Goal: Transaction & Acquisition: Purchase product/service

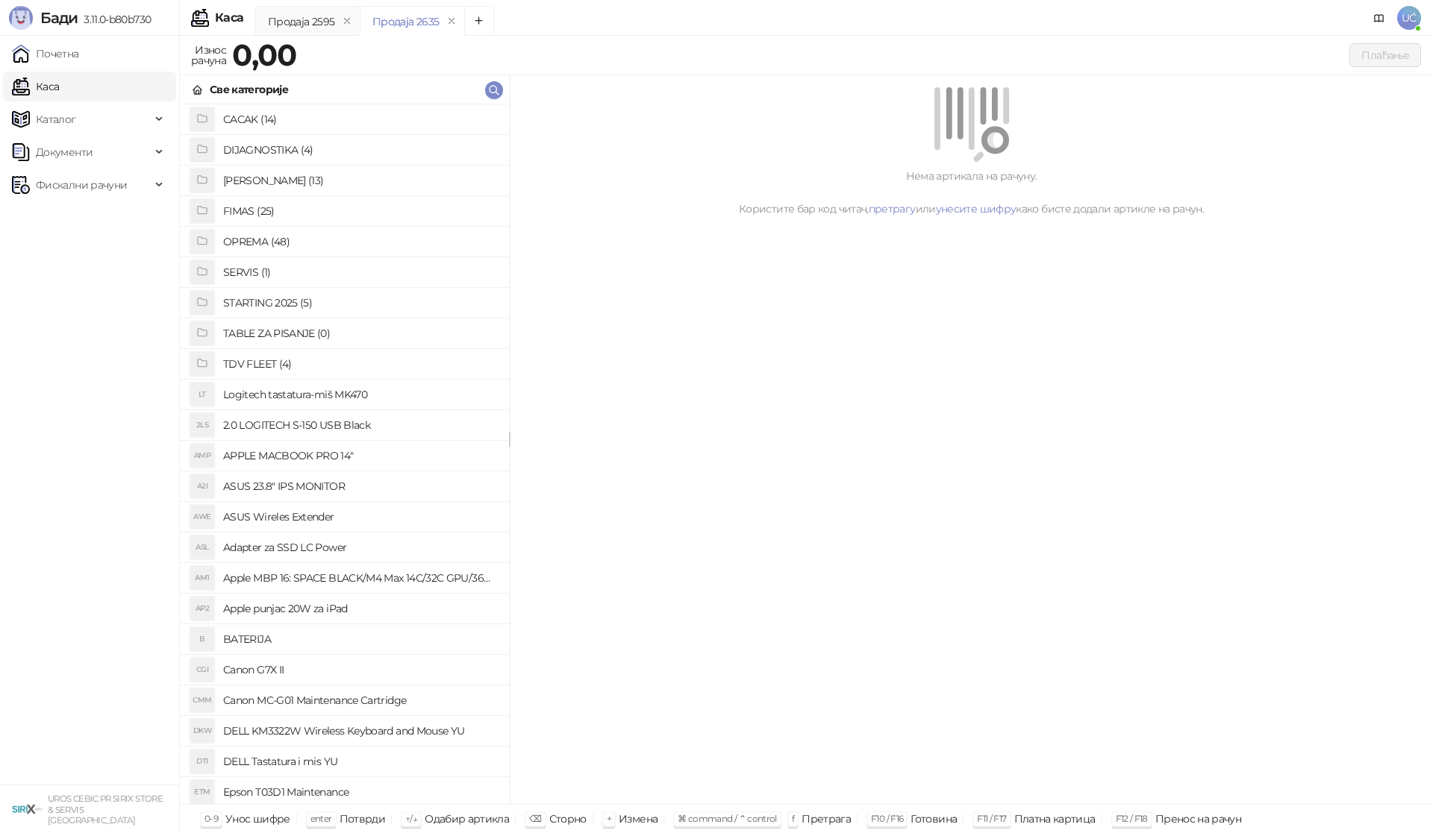
click at [265, 240] on h4 "OPREMA (48)" at bounding box center [360, 242] width 274 height 24
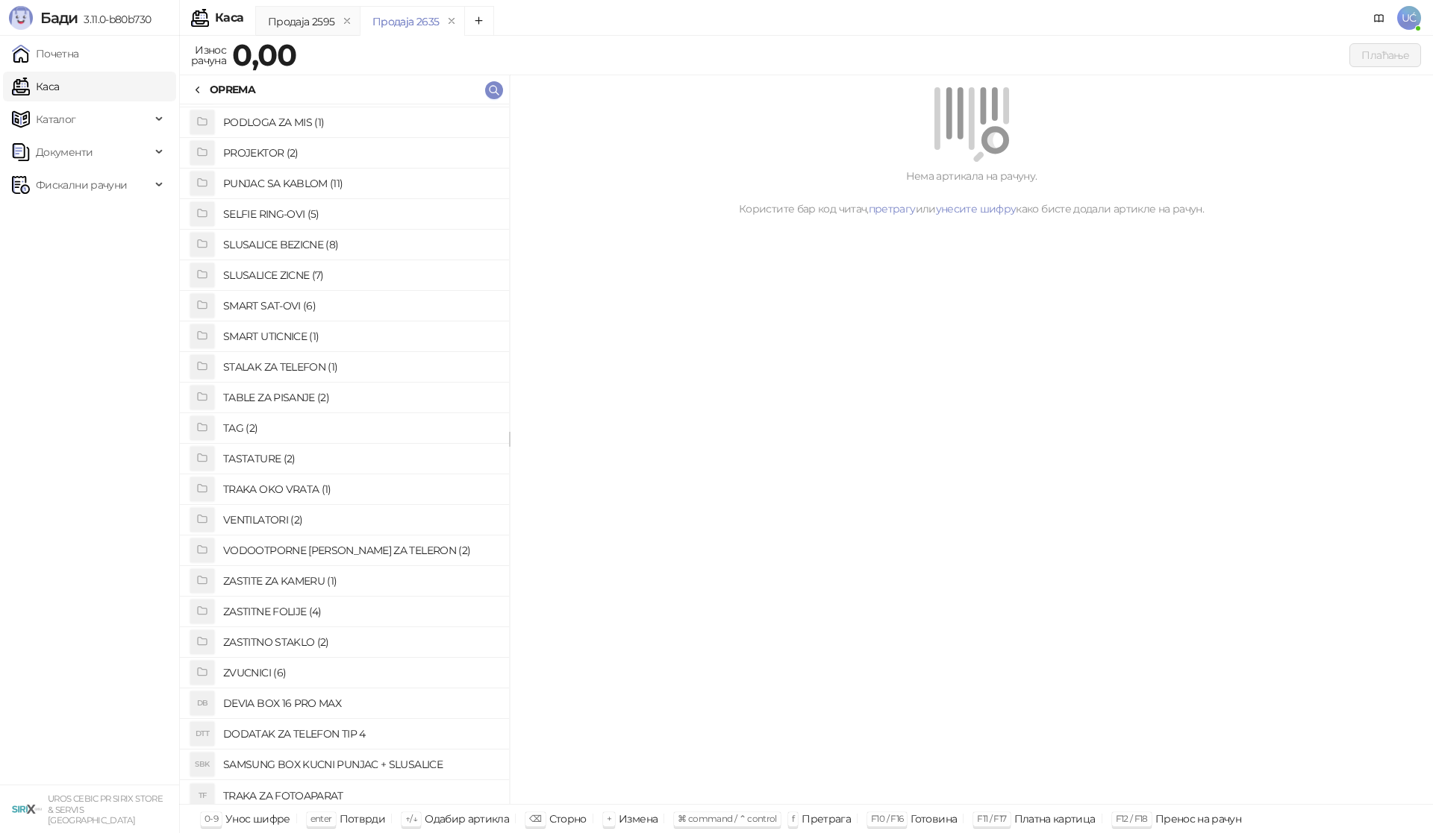
scroll to position [769, 0]
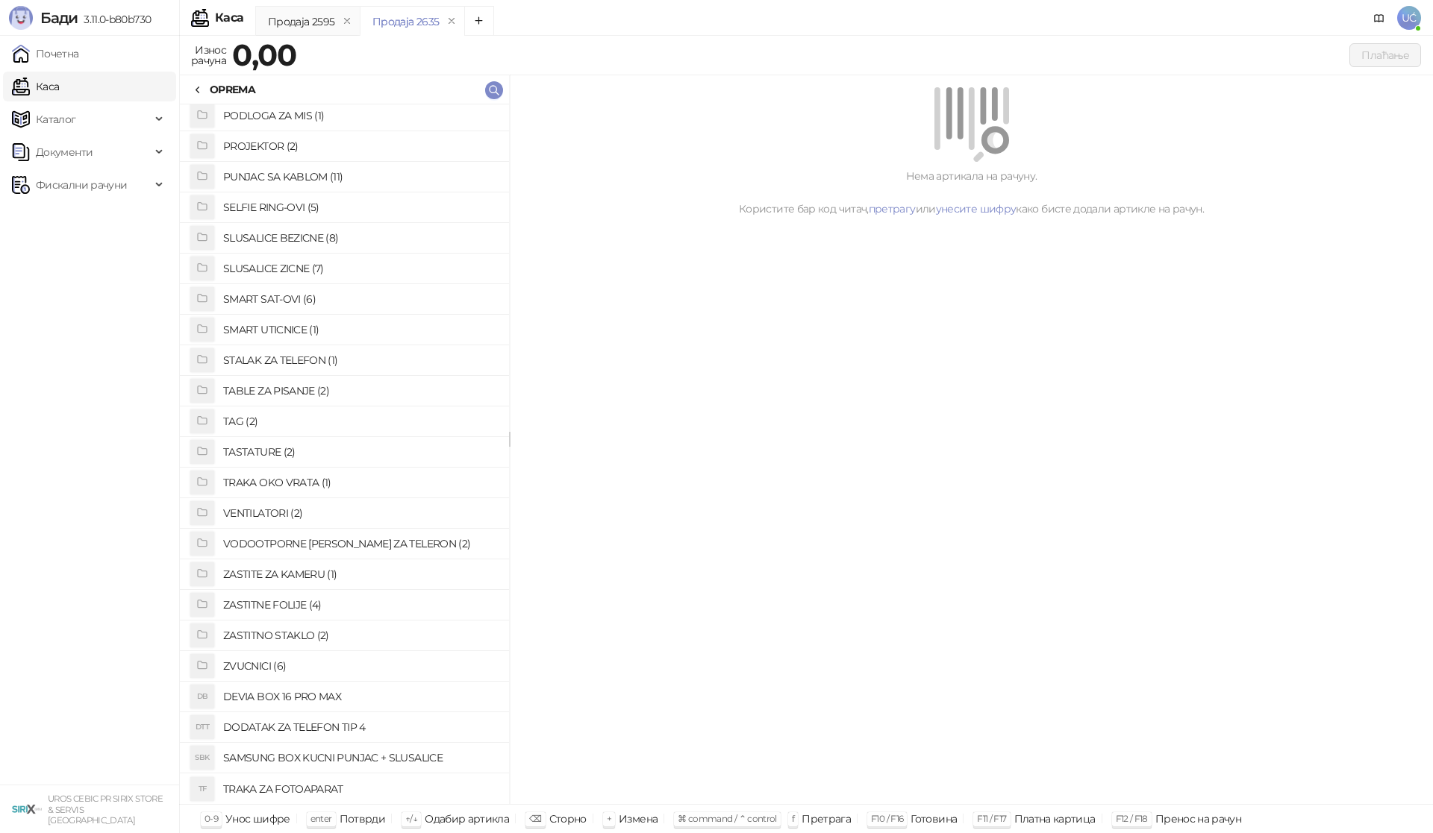
click at [283, 631] on h4 "ZASTITNO STAKLO (2)" at bounding box center [360, 636] width 274 height 24
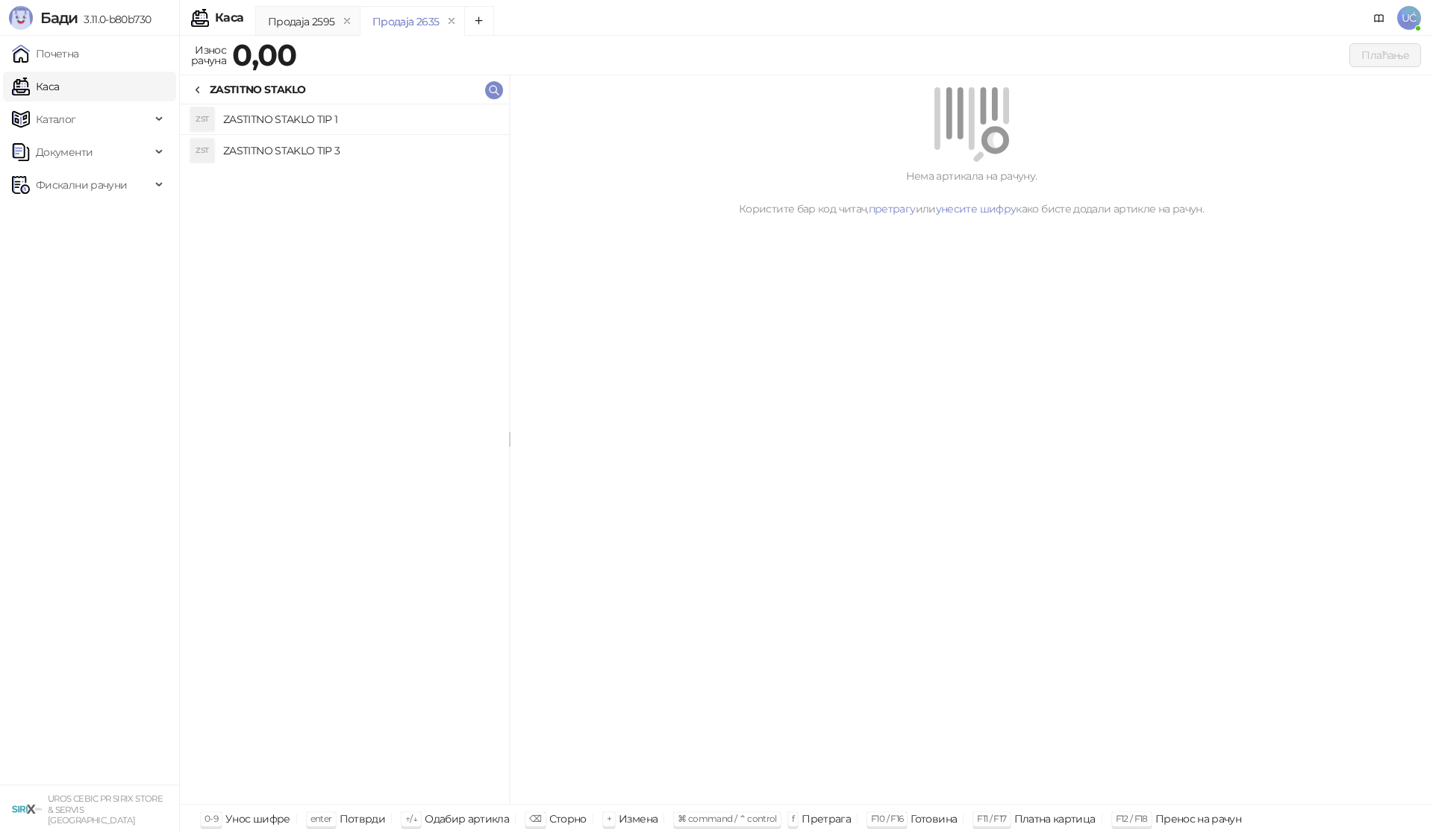
drag, startPoint x: 387, startPoint y: 116, endPoint x: 466, endPoint y: 138, distance: 82.2
click at [388, 115] on h4 "ZASTITNO STAKLO TIP 1" at bounding box center [360, 119] width 274 height 24
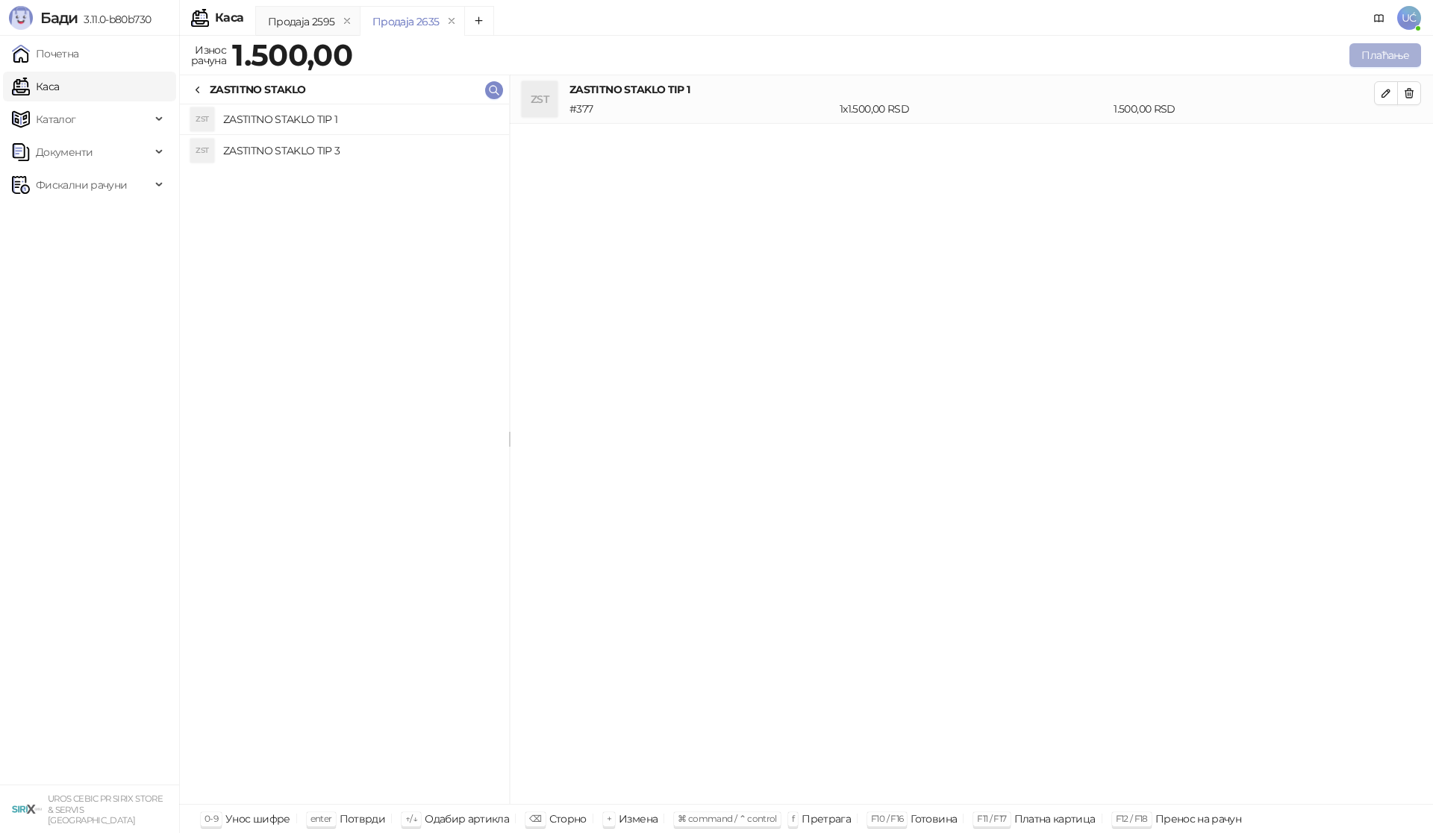
click at [1386, 51] on button "Плаћање" at bounding box center [1385, 55] width 72 height 24
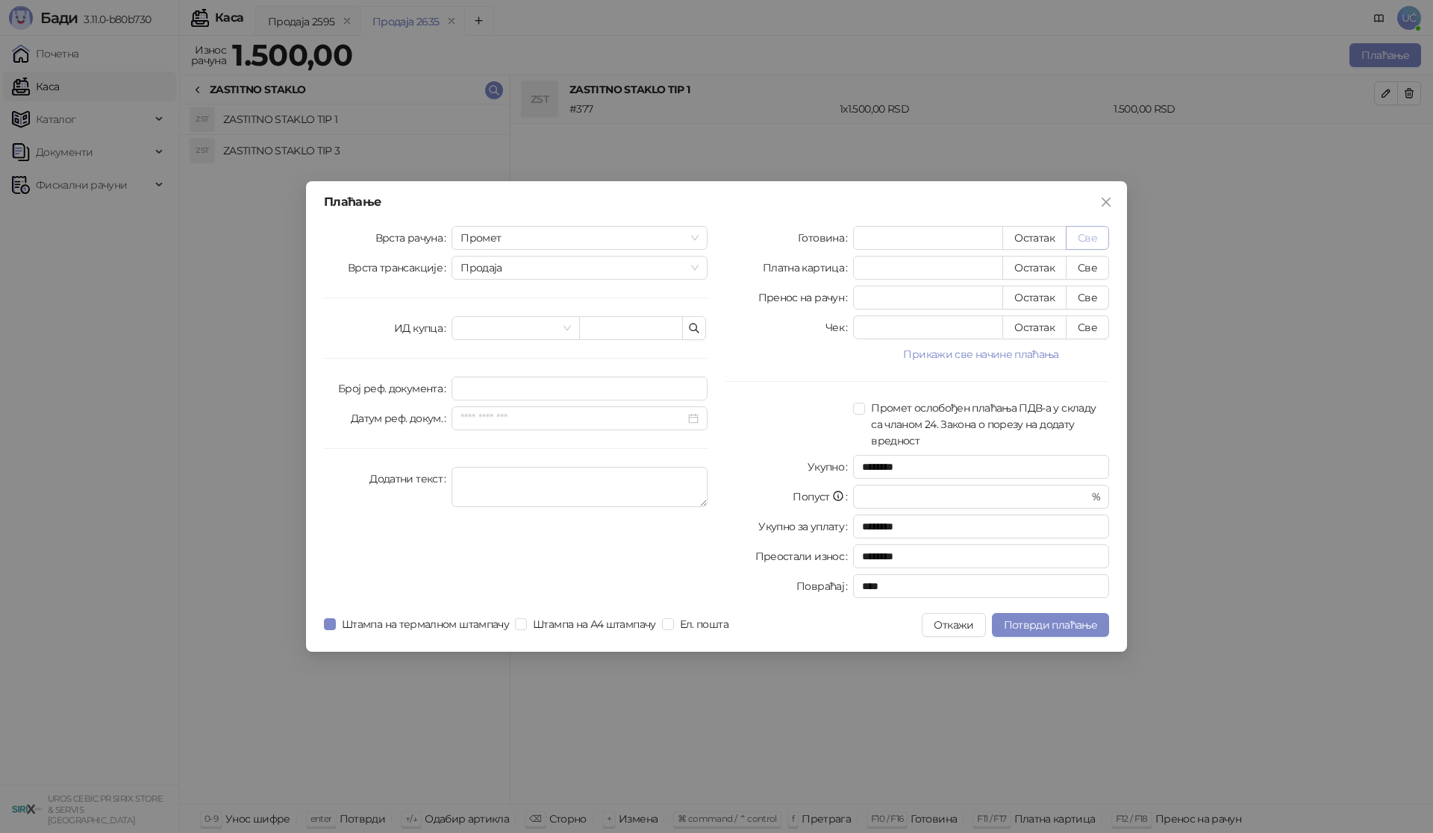
click at [1095, 234] on button "Све" at bounding box center [1087, 238] width 43 height 24
type input "****"
click at [1074, 617] on button "Потврди плаћање" at bounding box center [1050, 625] width 117 height 24
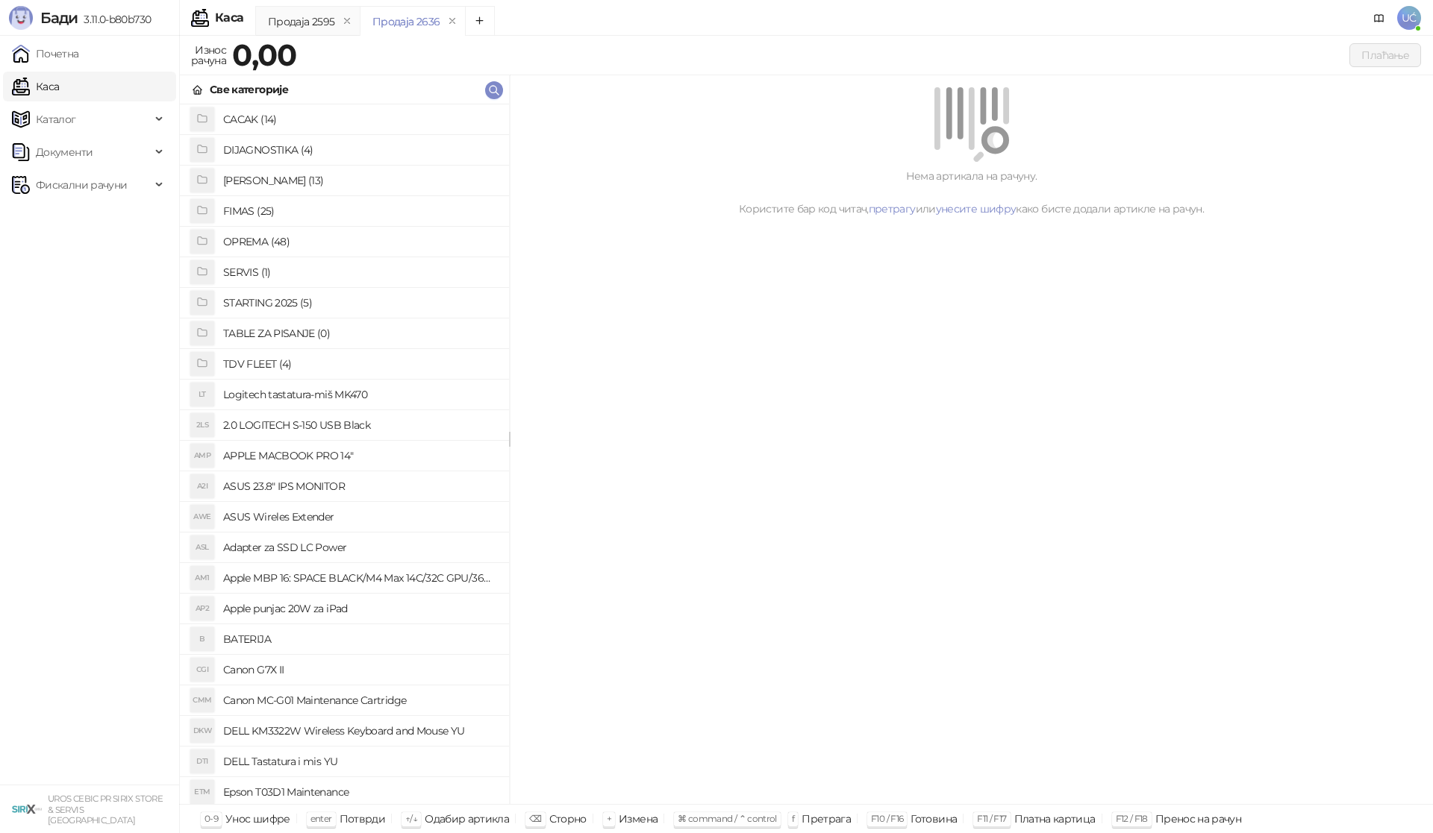
click at [273, 242] on h4 "OPREMA (48)" at bounding box center [360, 242] width 274 height 24
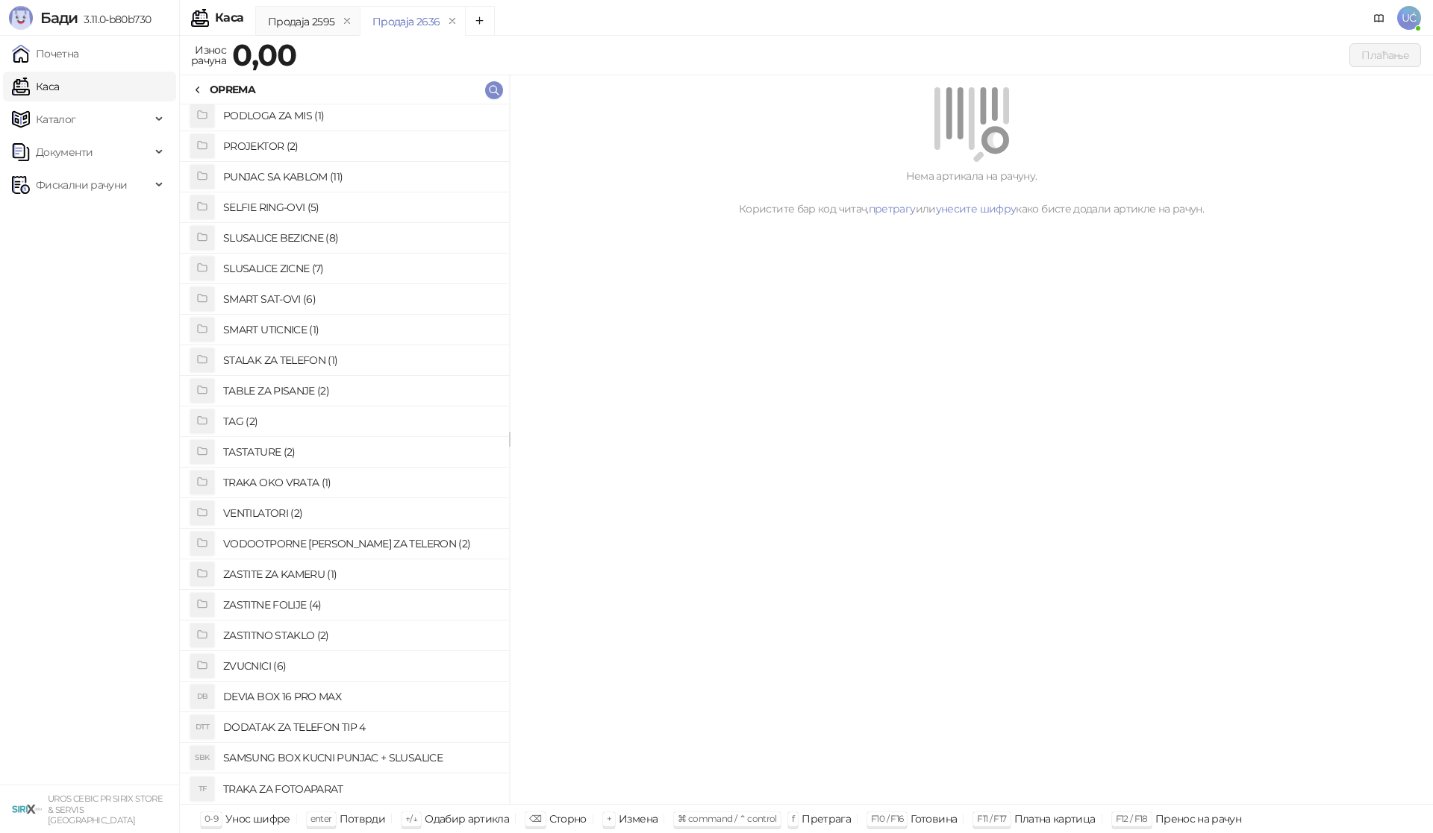
click at [296, 627] on h4 "ZASTITNO STAKLO (2)" at bounding box center [360, 636] width 274 height 24
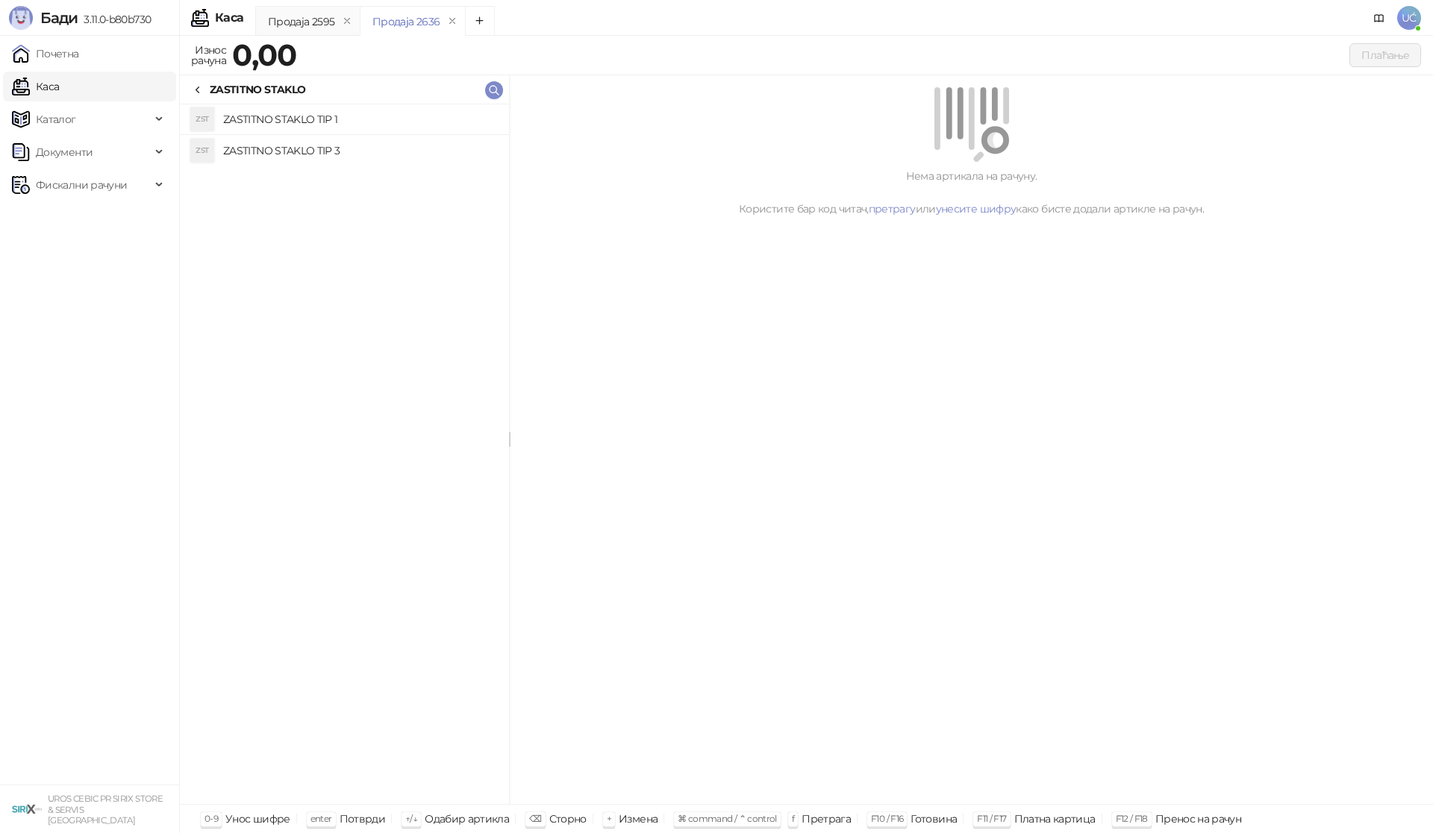
click at [374, 122] on h4 "ZASTITNO STAKLO TIP 1" at bounding box center [360, 119] width 274 height 24
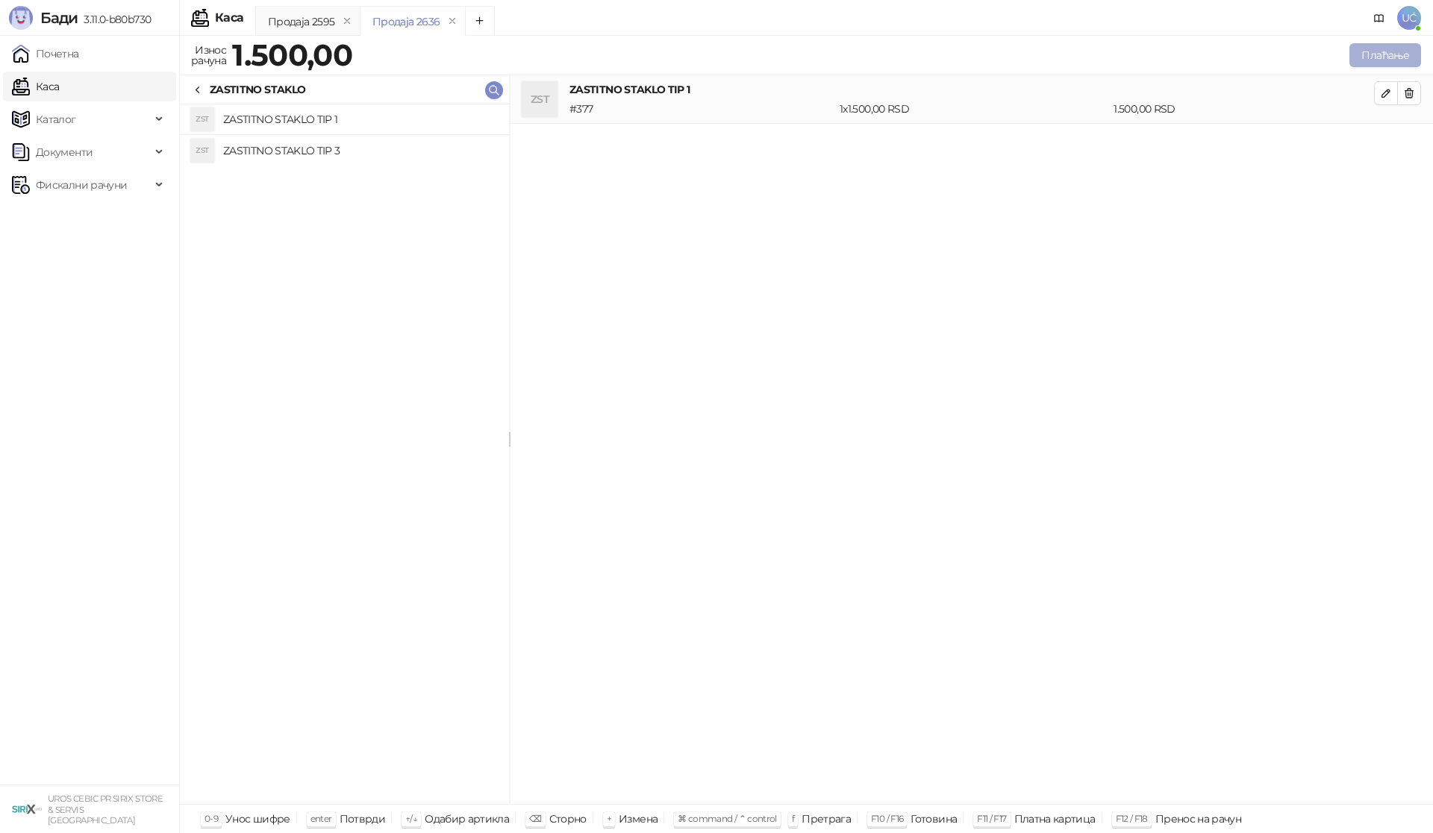
click at [1380, 58] on button "Плаћање" at bounding box center [1385, 55] width 72 height 24
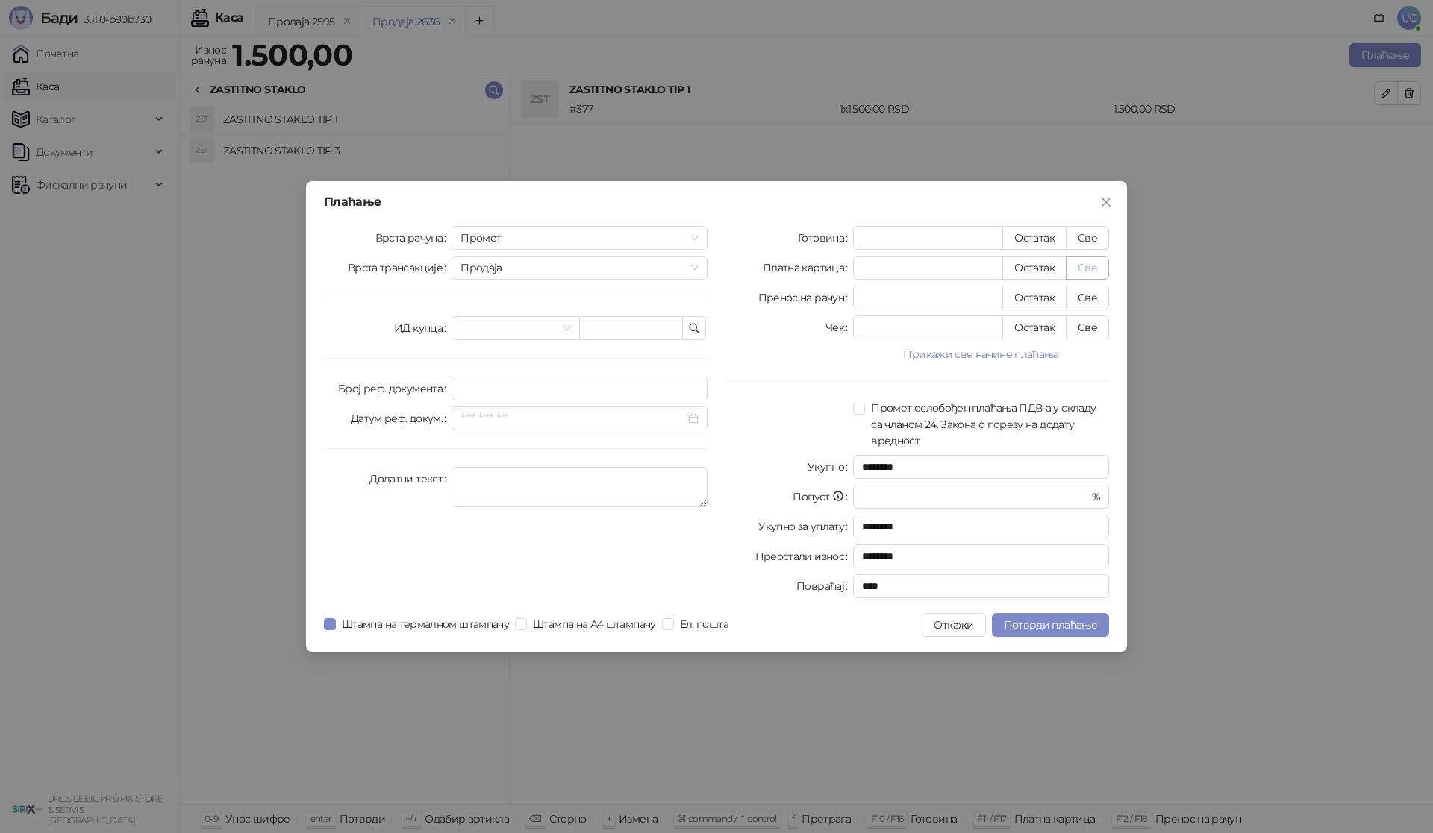
drag, startPoint x: 1093, startPoint y: 270, endPoint x: 1089, endPoint y: 277, distance: 7.7
click at [1092, 270] on button "Све" at bounding box center [1087, 268] width 43 height 24
type input "****"
click at [1037, 625] on span "Потврди плаћање" at bounding box center [1050, 625] width 93 height 13
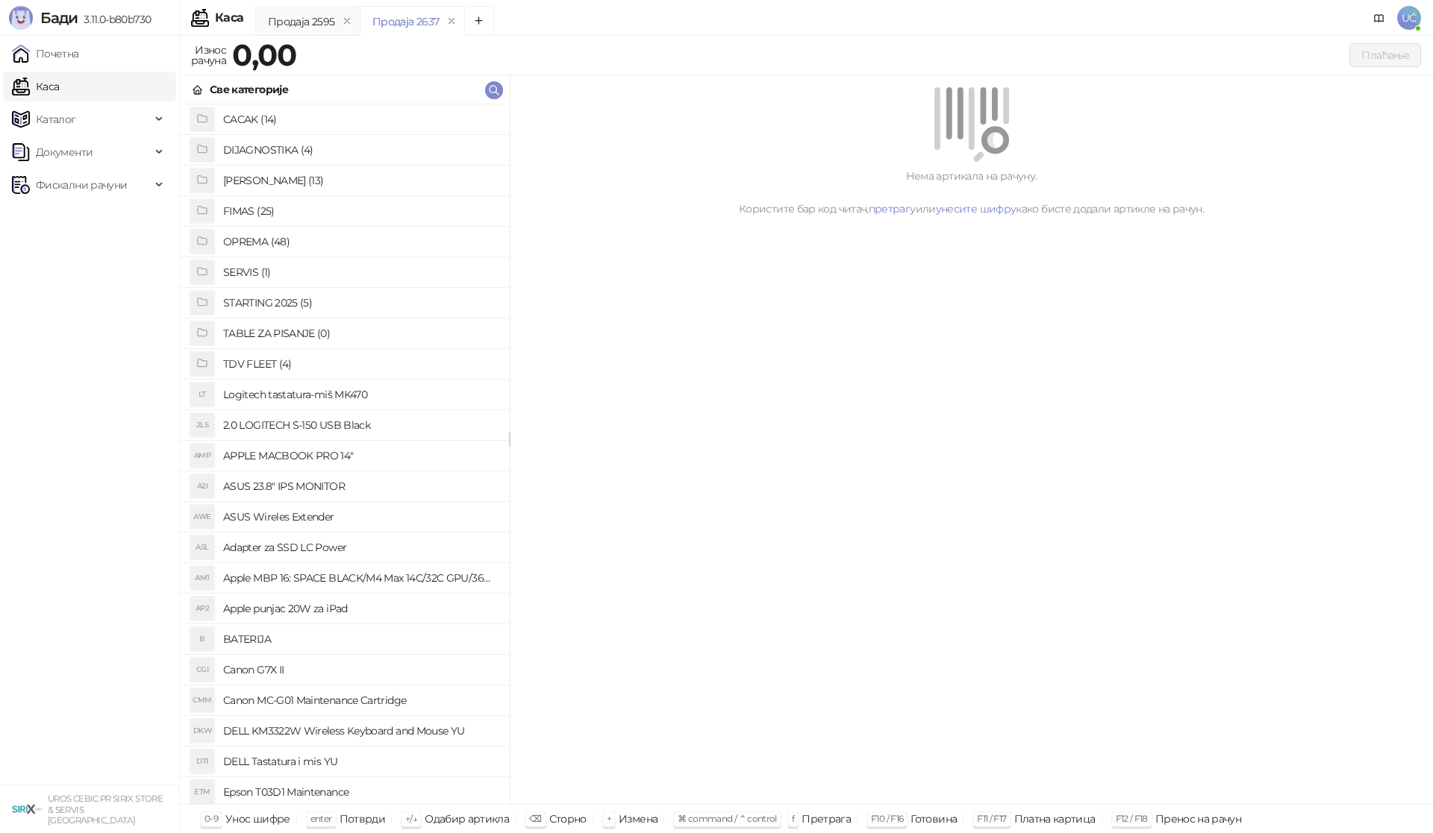
click at [262, 243] on h4 "OPREMA (48)" at bounding box center [360, 242] width 274 height 24
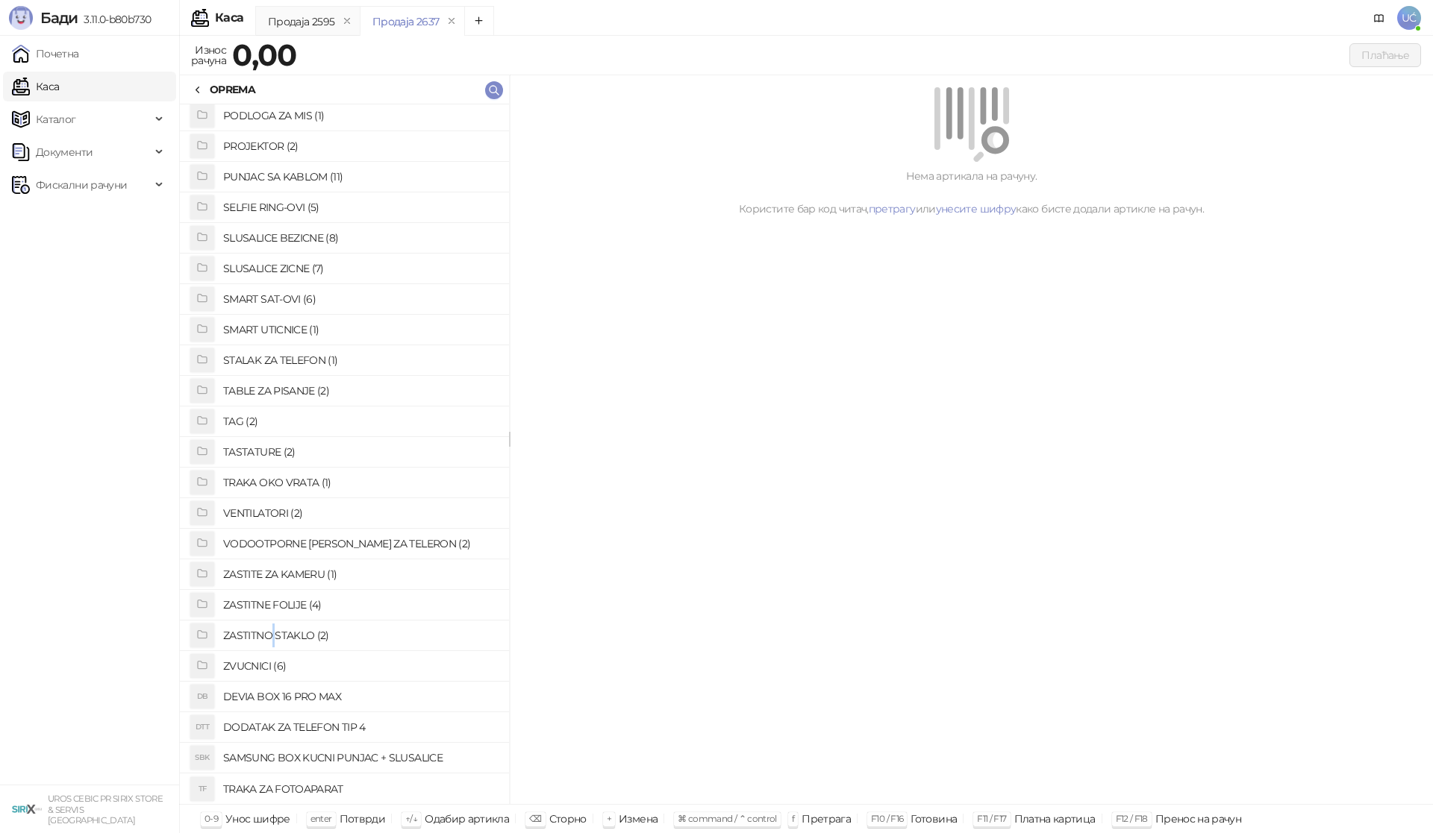
click at [274, 632] on h4 "ZASTITNO STAKLO (2)" at bounding box center [360, 636] width 274 height 24
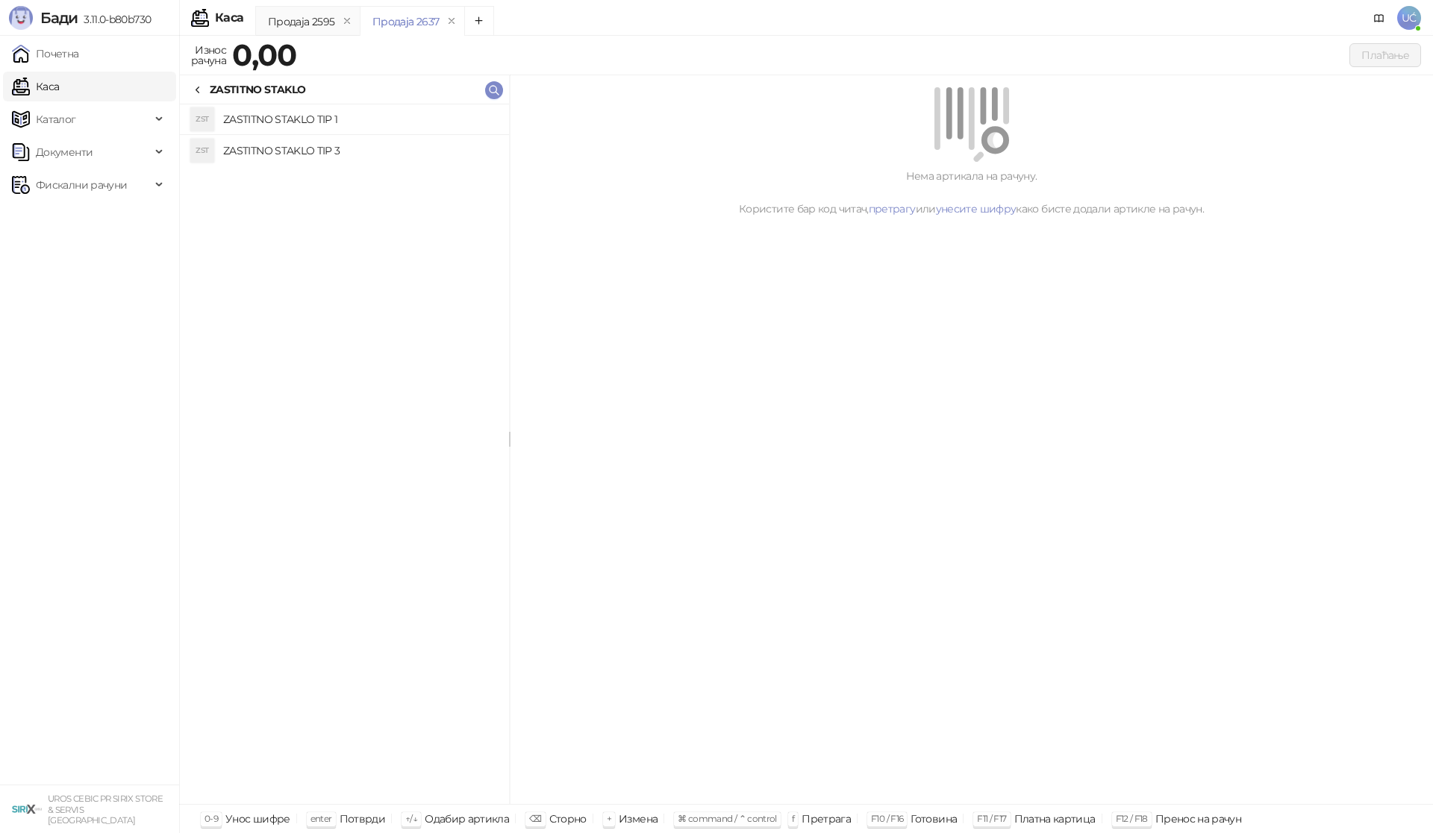
click at [321, 144] on h4 "ZASTITNO STAKLO TIP 3" at bounding box center [360, 151] width 274 height 24
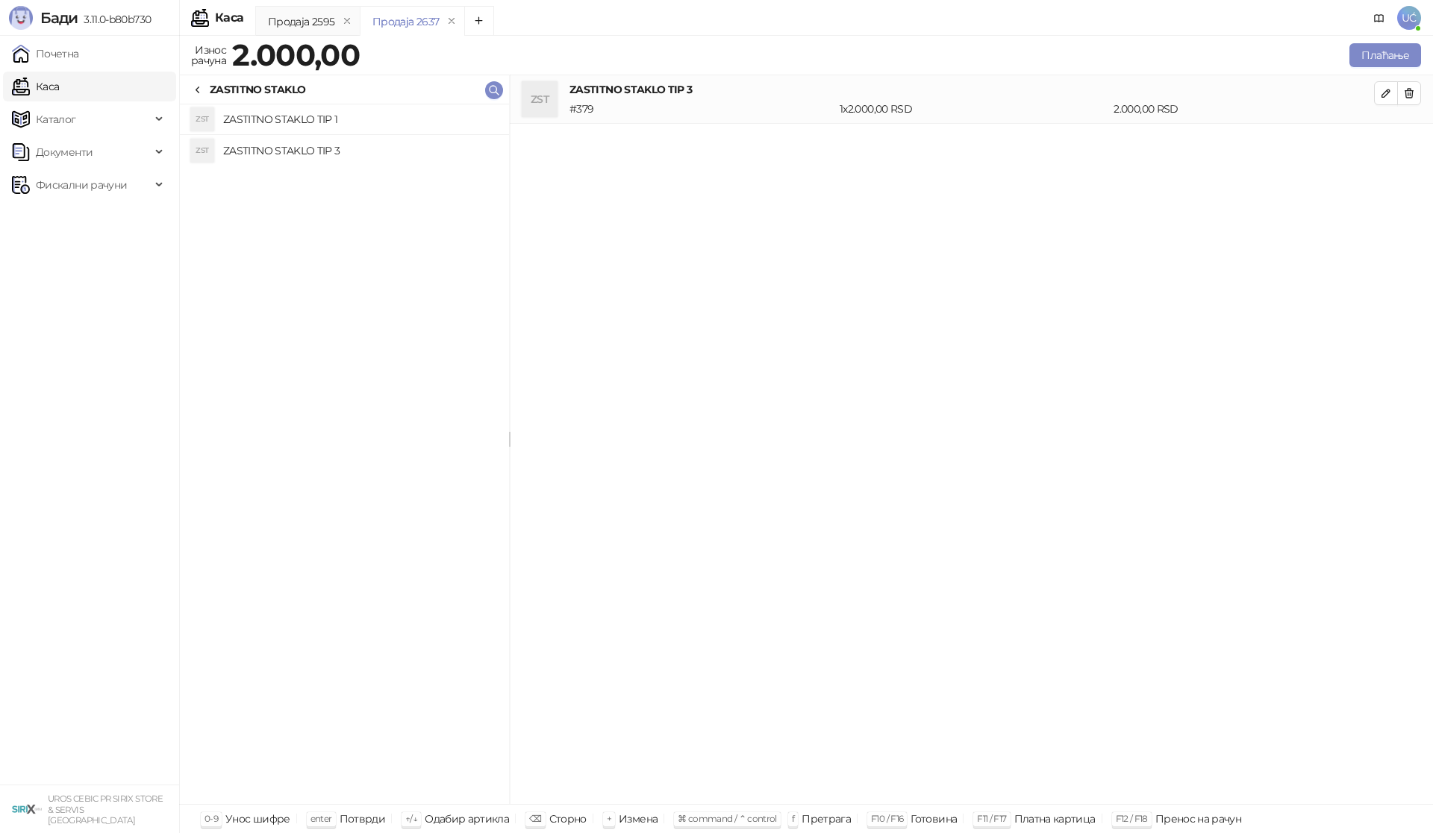
click at [195, 92] on icon at bounding box center [198, 90] width 12 height 12
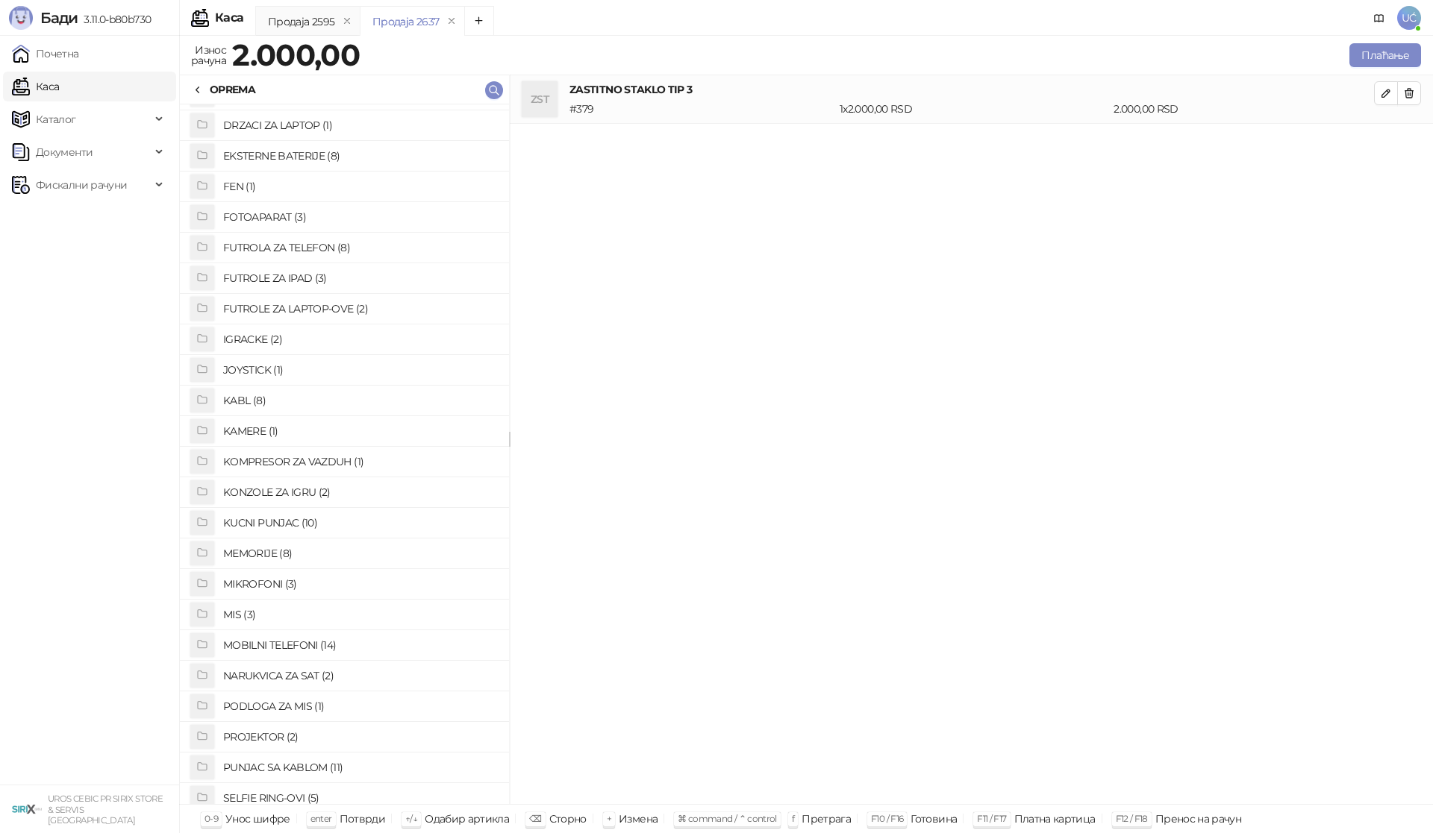
scroll to position [97, 0]
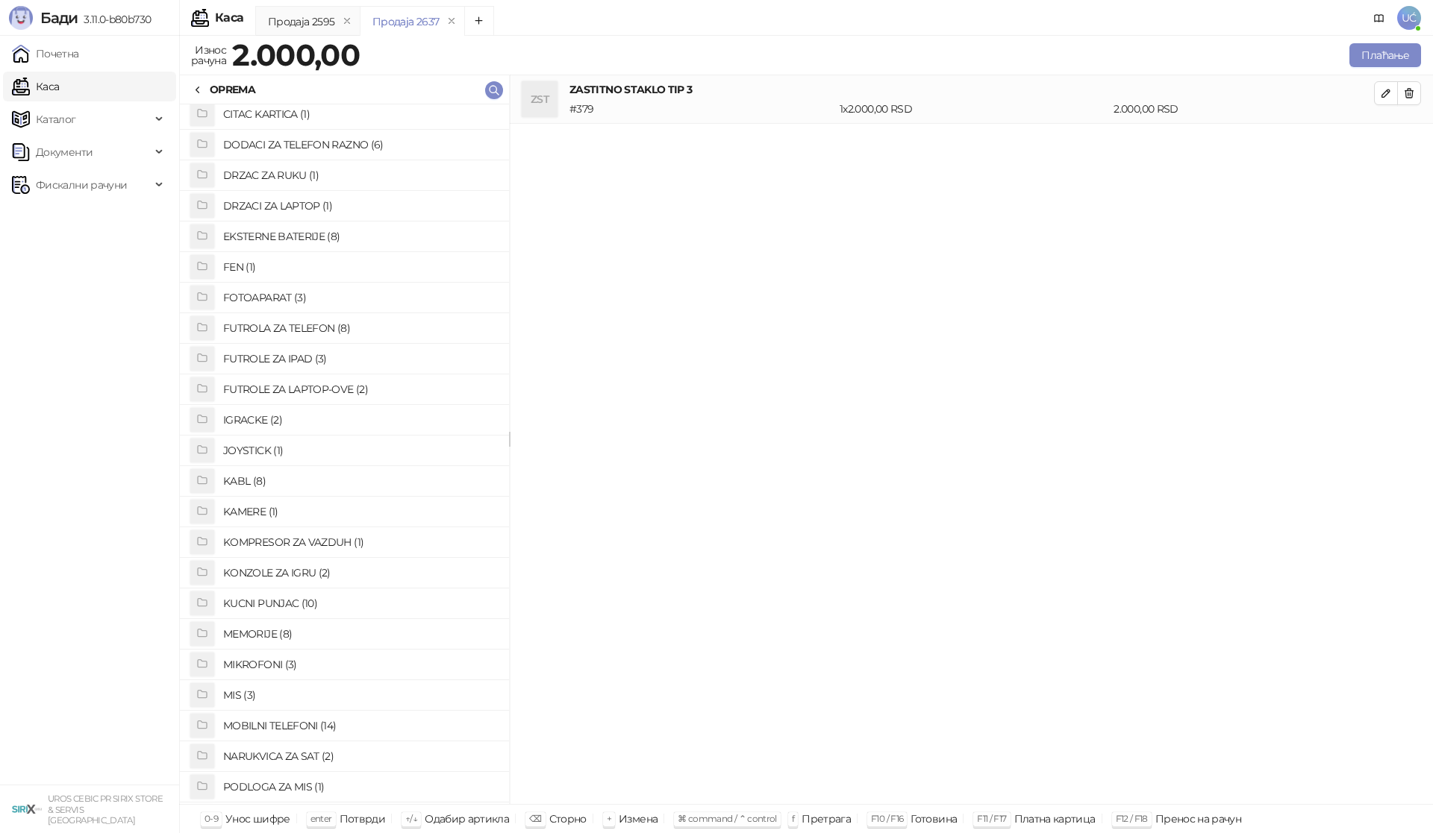
click at [310, 326] on h4 "FUTROLA ZA TELEFON (8)" at bounding box center [360, 328] width 274 height 24
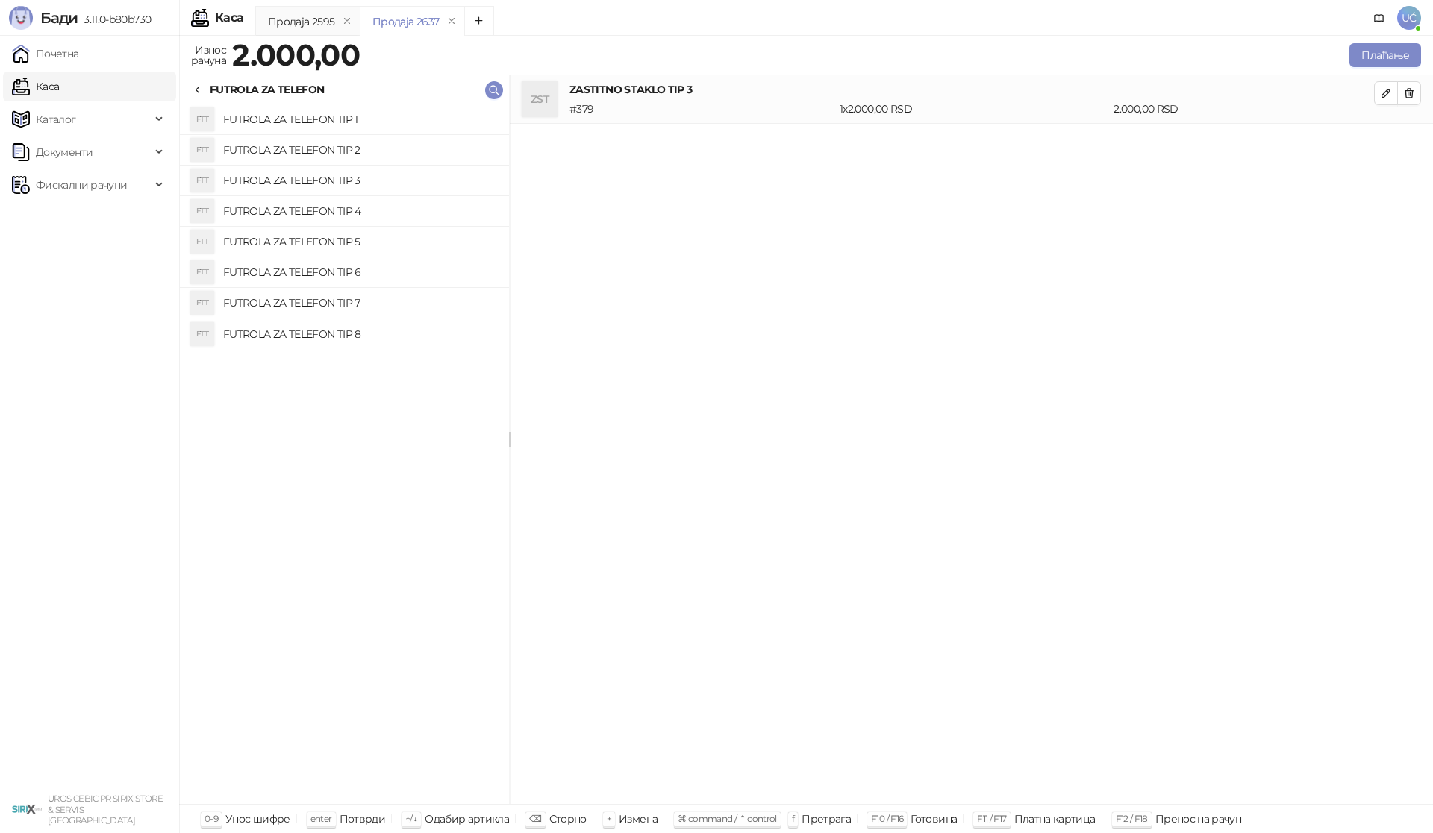
click at [343, 118] on h4 "FUTROLA ZA TELEFON TIP 1" at bounding box center [360, 119] width 274 height 24
click at [1392, 56] on button "Плаћање" at bounding box center [1385, 55] width 72 height 24
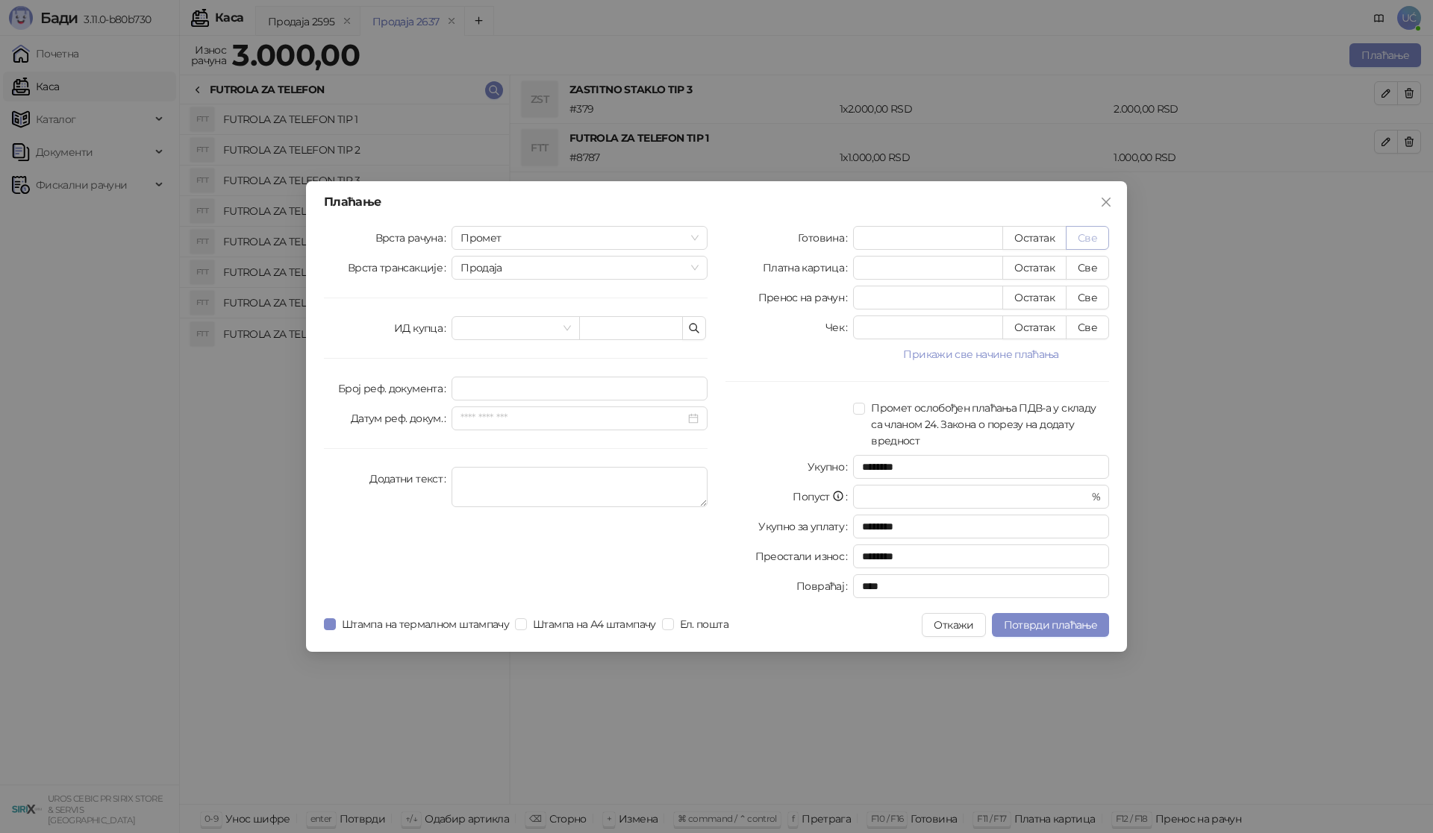
click at [1088, 241] on button "Све" at bounding box center [1087, 238] width 43 height 24
type input "****"
click at [1035, 632] on button "Потврди плаћање" at bounding box center [1050, 625] width 117 height 24
